Goal: Task Accomplishment & Management: Manage account settings

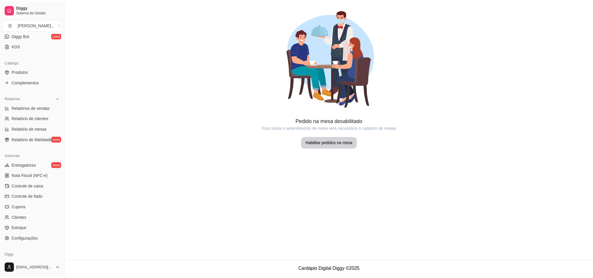
scroll to position [152, 0]
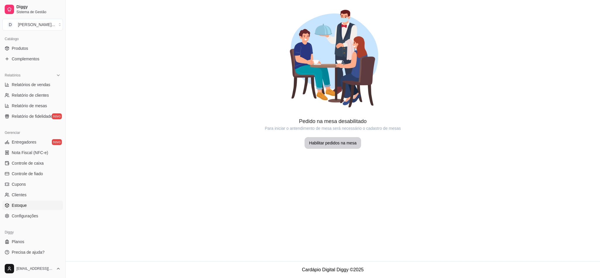
click at [34, 206] on link "Estoque" at bounding box center [32, 205] width 61 height 9
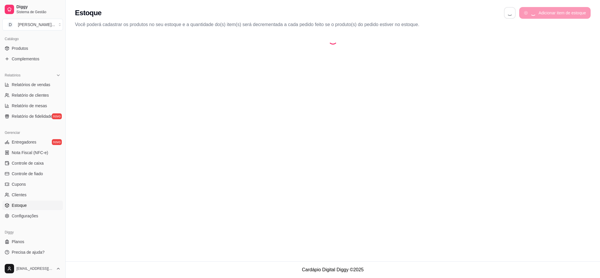
select select "QUANTITY_ORDER"
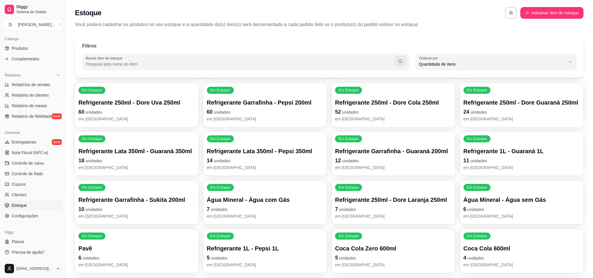
scroll to position [6, 0]
drag, startPoint x: 589, startPoint y: 82, endPoint x: 595, endPoint y: 85, distance: 7.1
click at [593, 85] on html "Diggy Sistema de Gestão D Dona [PERSON_NAME] ... Loja aberta Plano Essencial at…" at bounding box center [296, 139] width 593 height 278
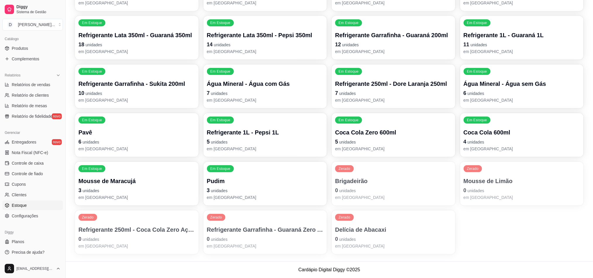
click at [128, 224] on div "Zerado Refrigerante 250ml - Coca Cola Zero Açúcar 250ml 0 unidades em estoque" at bounding box center [137, 232] width 124 height 44
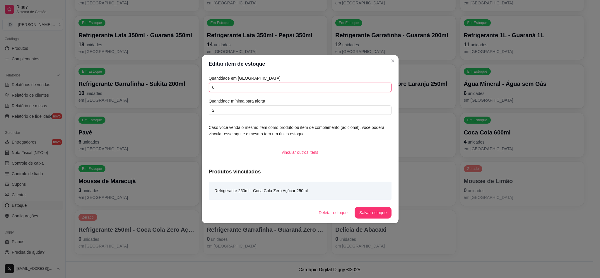
click at [233, 92] on input "0" at bounding box center [300, 87] width 183 height 9
drag, startPoint x: 227, startPoint y: 85, endPoint x: 191, endPoint y: 93, distance: 37.3
click at [191, 93] on div "Editar item de estoque Quantidade em estoque 10 Quantidade mínima para alerta 2…" at bounding box center [300, 139] width 600 height 278
type input "6"
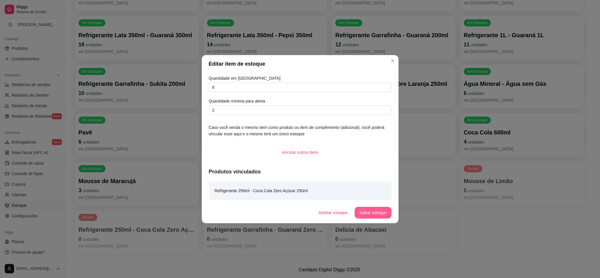
click at [372, 213] on button "Salvar estoque" at bounding box center [373, 213] width 37 height 12
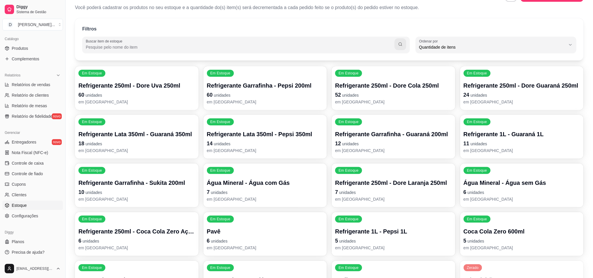
scroll to position [0, 0]
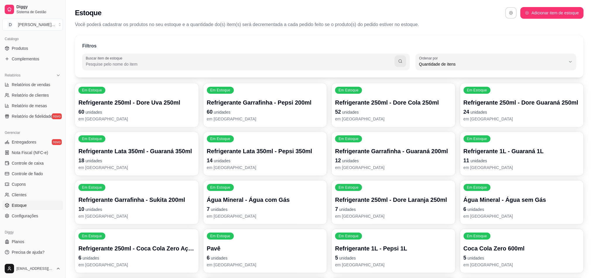
click at [508, 16] on button "button" at bounding box center [511, 12] width 11 height 11
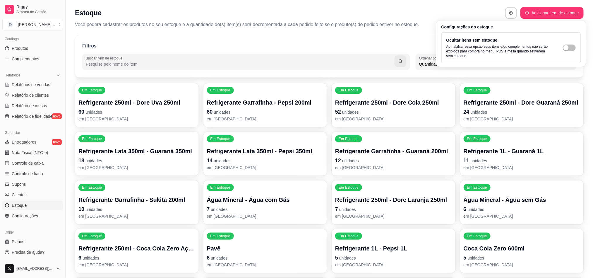
click at [373, 25] on p "Você poderá cadastrar os produtos no seu estoque e a quantidade do(s) item(s) s…" at bounding box center [329, 24] width 509 height 7
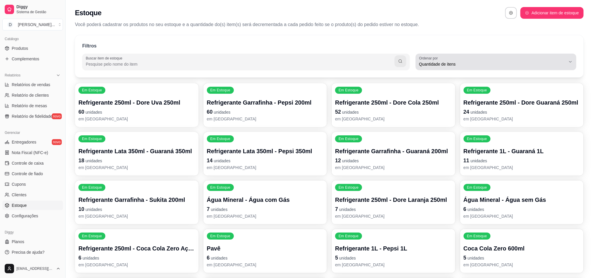
click at [429, 61] on span "Quantidade de itens" at bounding box center [492, 64] width 147 height 6
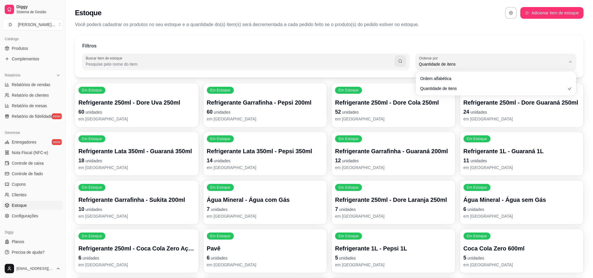
click at [429, 73] on div "Ordem alfabética Quantidade de itens" at bounding box center [496, 84] width 158 height 22
click at [431, 76] on span "Ordem alfabética" at bounding box center [493, 78] width 140 height 6
type input "ALPHABETICAL_ORDER"
select select "ALPHABETICAL_ORDER"
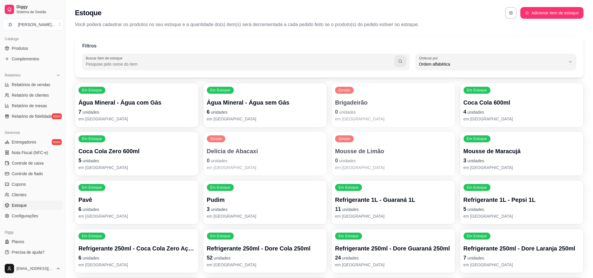
click at [298, 39] on div "Filtros Buscar item de estoque ALPHABETICAL_ORDER Ordenar por Ordem alfabética …" at bounding box center [329, 56] width 509 height 42
click at [24, 173] on span "Controle de fiado" at bounding box center [27, 174] width 31 height 6
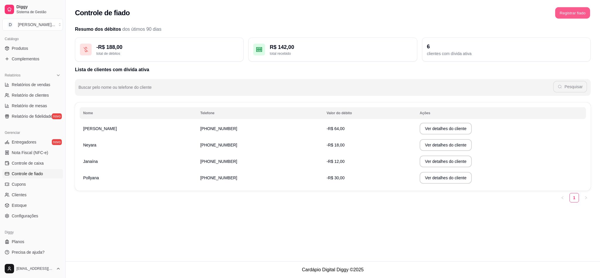
click at [576, 14] on button "Registrar fiado" at bounding box center [572, 12] width 35 height 11
click at [581, 14] on button "Registrar fiado" at bounding box center [572, 12] width 35 height 11
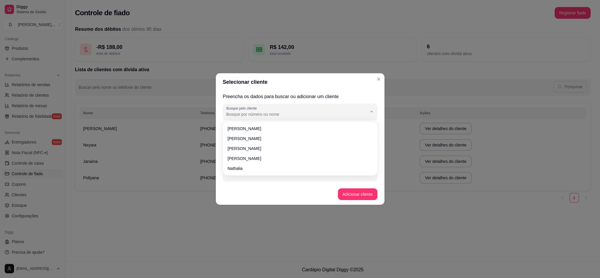
click at [329, 117] on input "Busque pelo cliente" at bounding box center [291, 114] width 131 height 6
type input "vito"
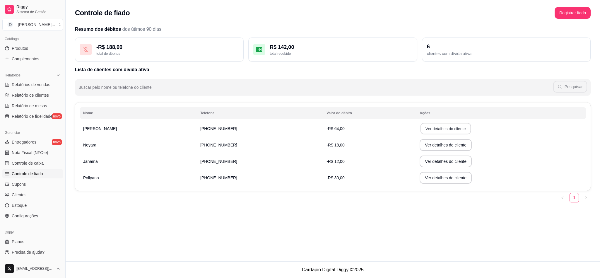
click at [420, 134] on button "Ver detalhes do cliente" at bounding box center [445, 128] width 50 height 11
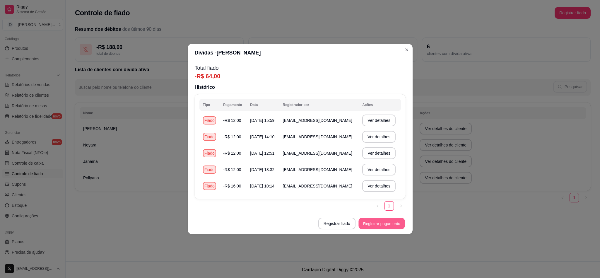
click at [370, 225] on button "Registrar pagamento" at bounding box center [381, 223] width 46 height 11
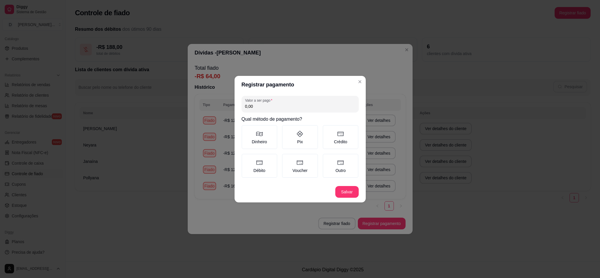
click at [257, 107] on input "0,00" at bounding box center [300, 106] width 110 height 6
type input "28,00"
click at [296, 127] on label "Pix" at bounding box center [300, 137] width 36 height 24
click at [286, 127] on button "Pix" at bounding box center [284, 127] width 5 height 5
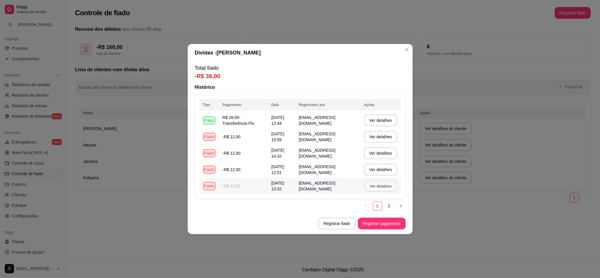
click at [380, 186] on button "Ver detalhes" at bounding box center [380, 185] width 32 height 11
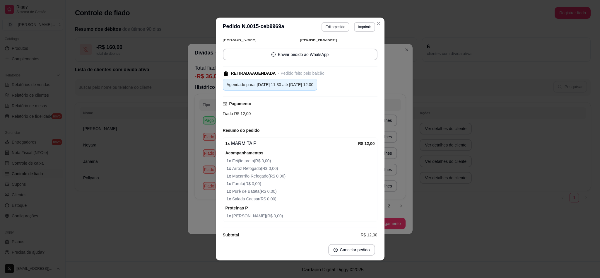
scroll to position [48, 0]
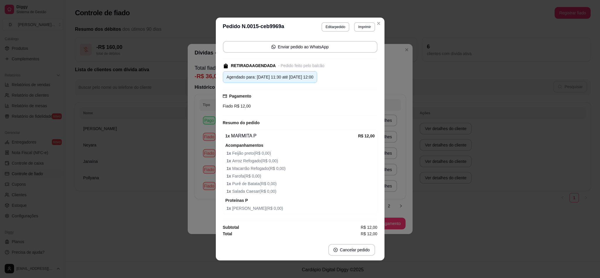
click at [384, 195] on div "**********" at bounding box center [300, 139] width 600 height 278
